Goal: Information Seeking & Learning: Learn about a topic

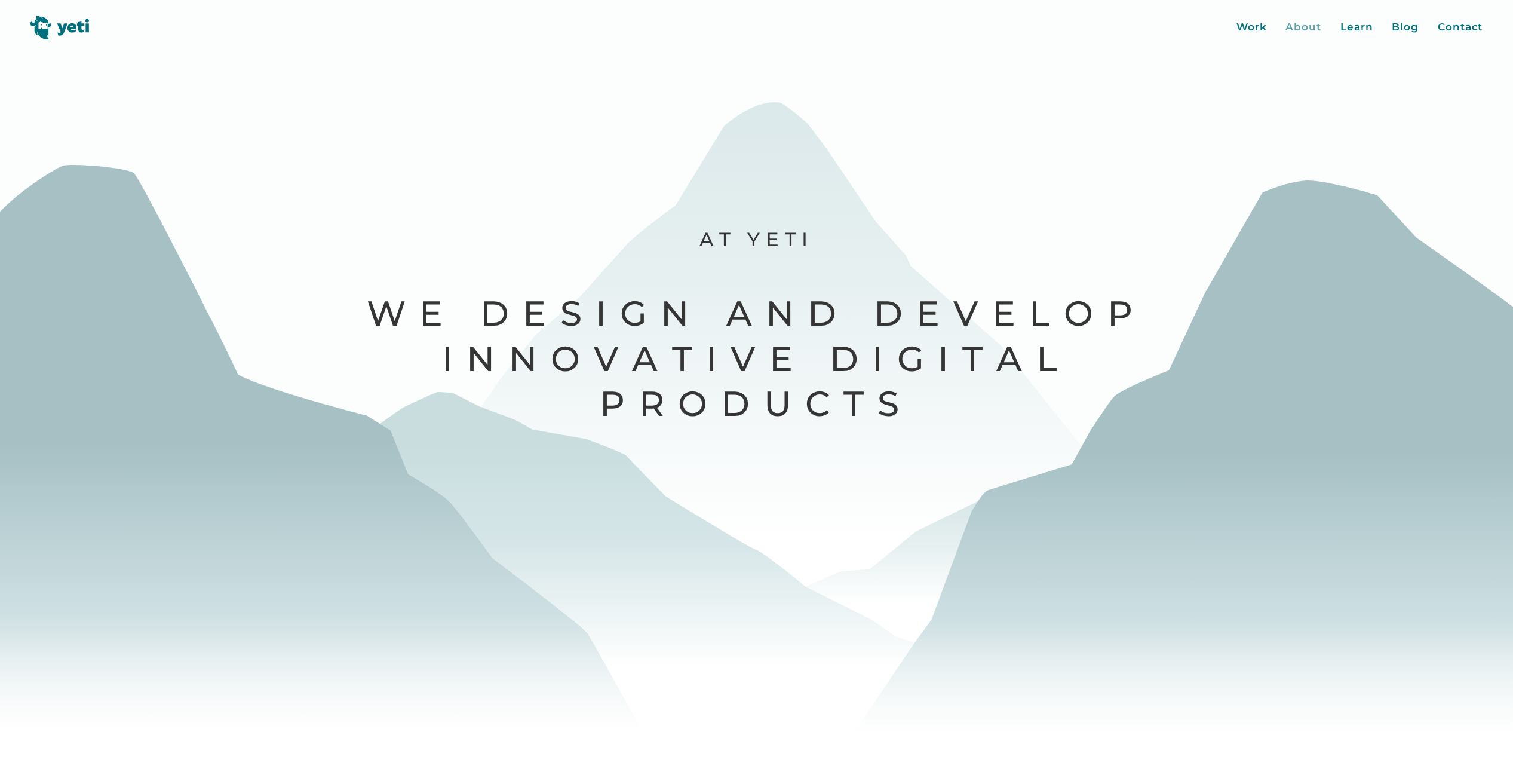
click at [1302, 29] on div "About" at bounding box center [1303, 28] width 36 height 16
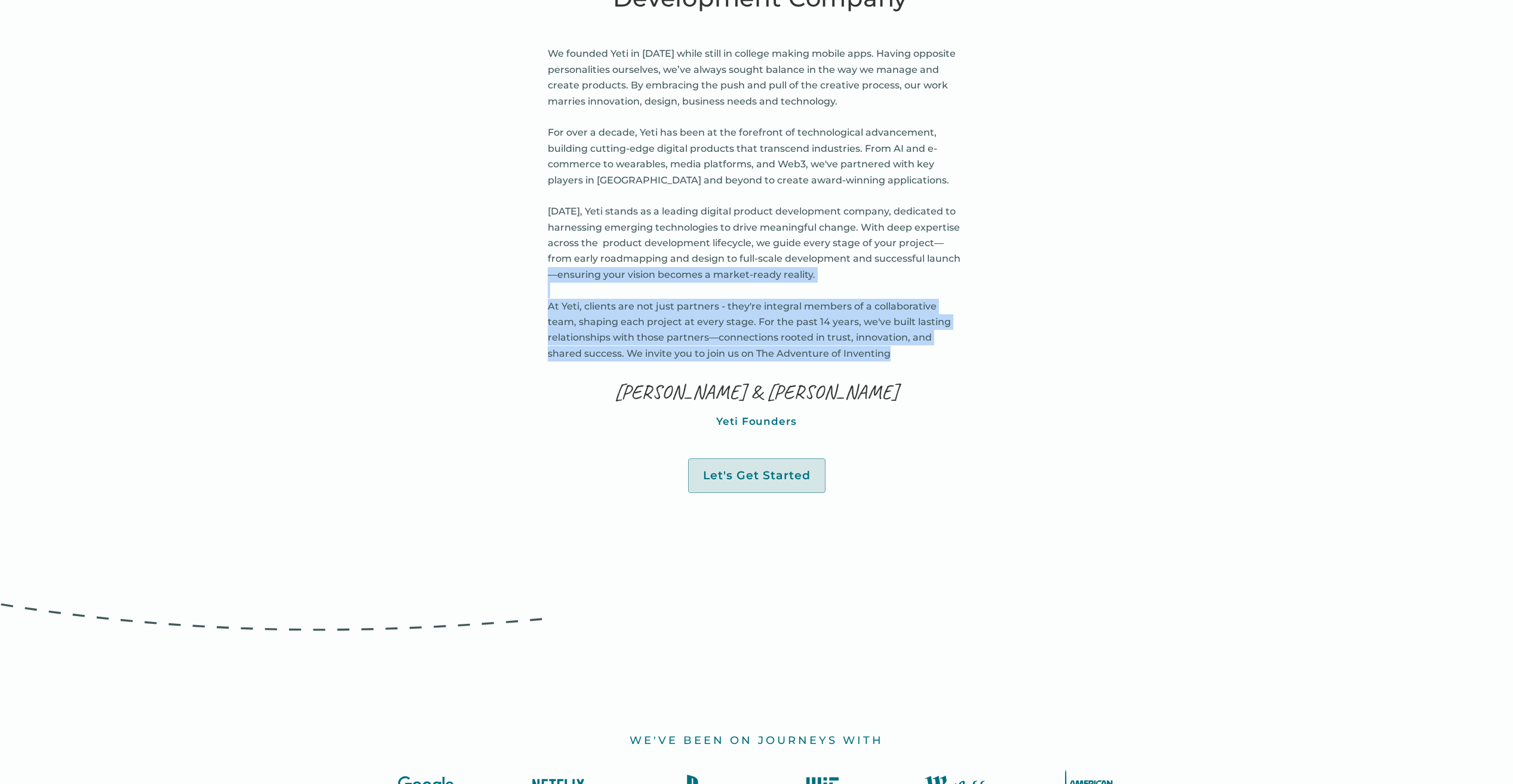
scroll to position [886, 0]
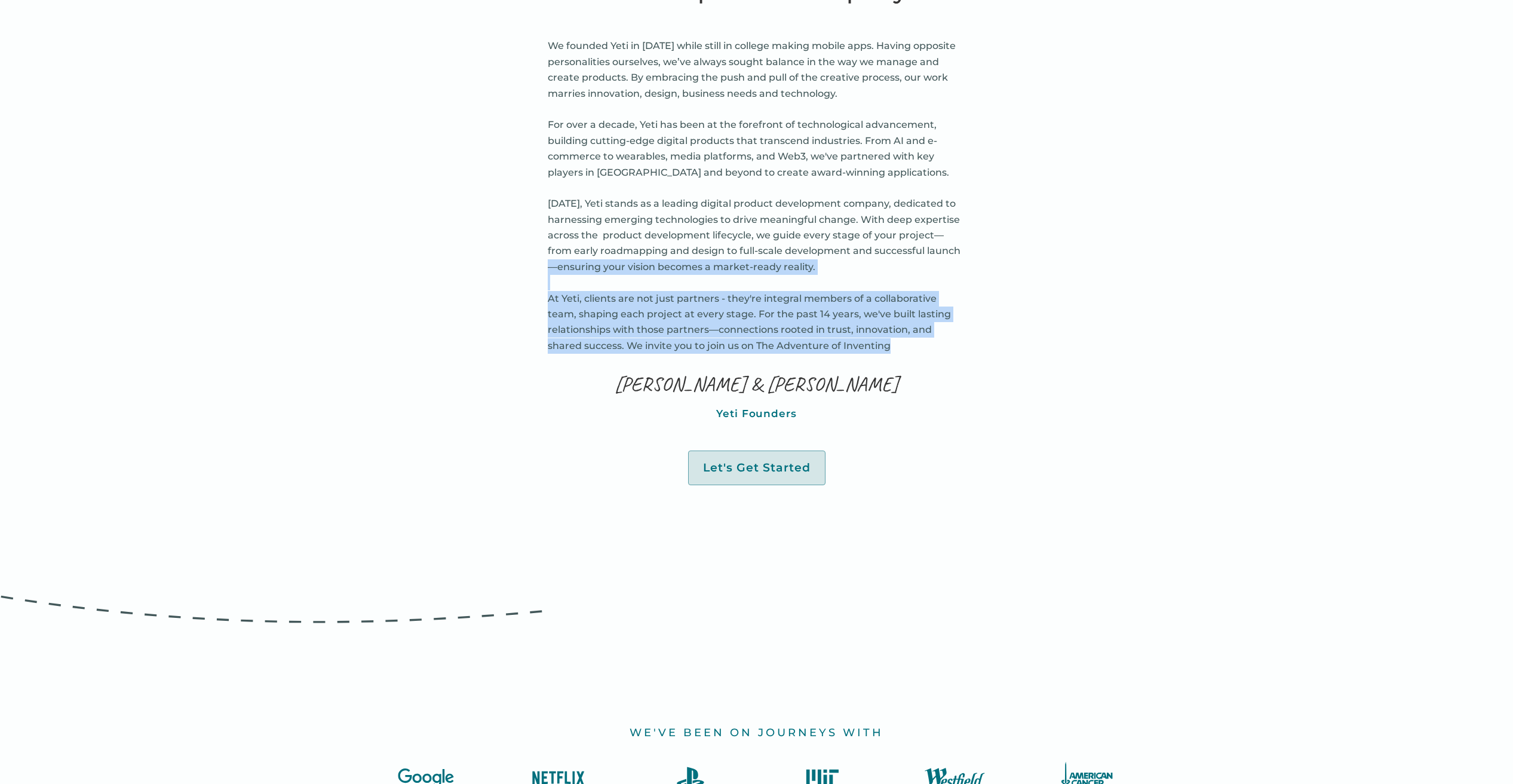
drag, startPoint x: 940, startPoint y: 252, endPoint x: 894, endPoint y: 364, distance: 121.1
click at [894, 364] on div "about us A Digital Product Development Company We founded Yeti in 2010 while st…" at bounding box center [756, 195] width 418 height 577
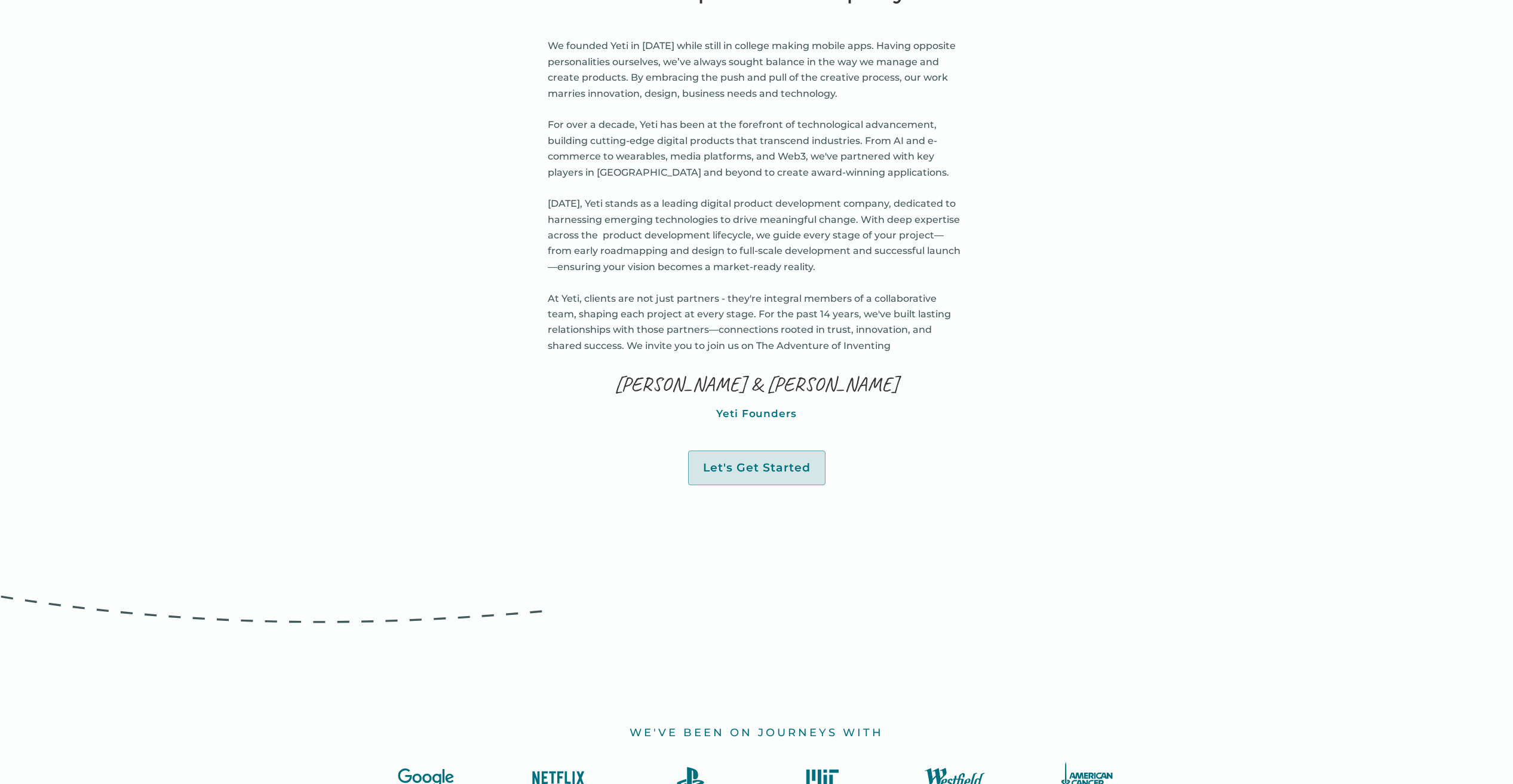
click at [891, 363] on div "about us A Digital Product Development Company We founded Yeti in 2010 while st…" at bounding box center [756, 195] width 418 height 577
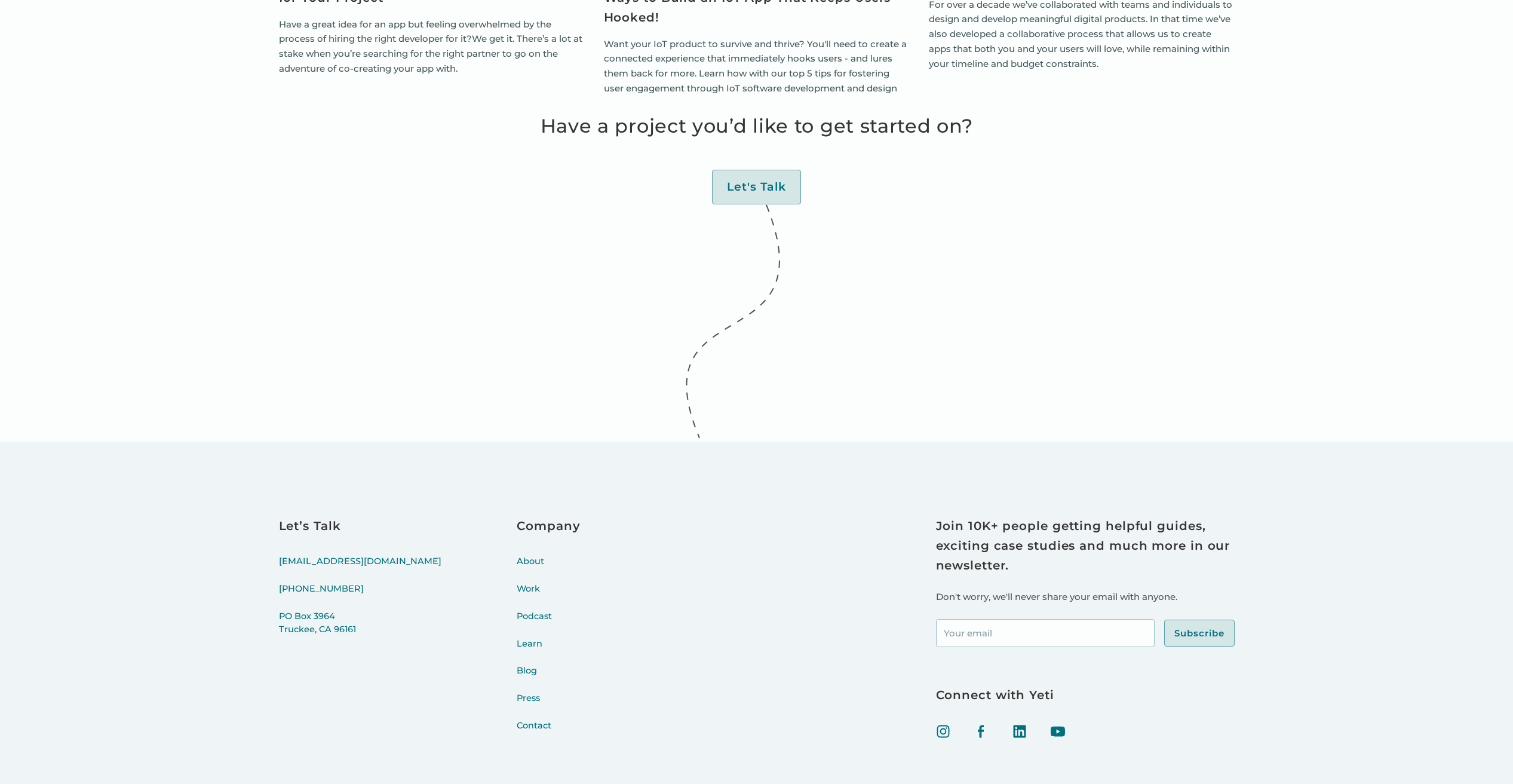
scroll to position [4635, 0]
